Goal: Navigation & Orientation: Find specific page/section

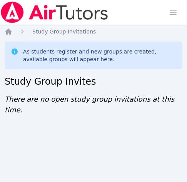
scroll to position [5, 3]
